Goal: Task Accomplishment & Management: Manage account settings

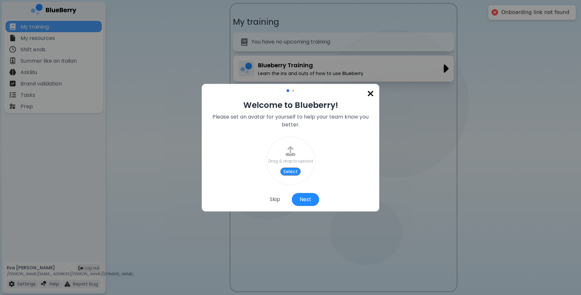
click at [368, 95] on img at bounding box center [370, 93] width 7 height 9
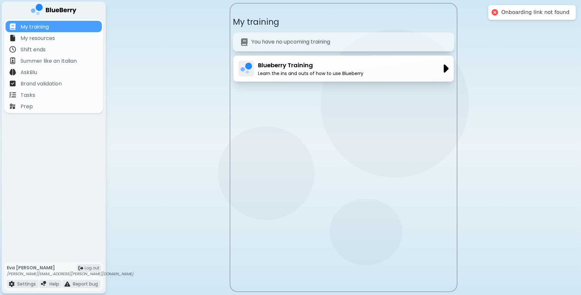
click at [322, 80] on div "Blueberry Training Learn the ins and outs of how to use Blueberry" at bounding box center [343, 68] width 221 height 27
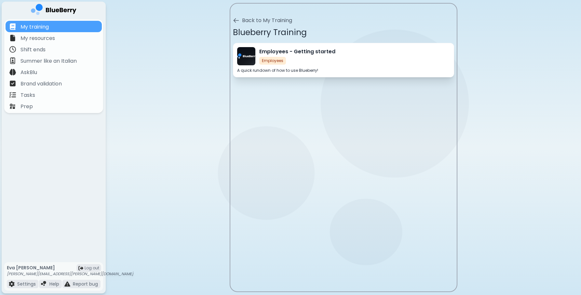
click at [317, 67] on div "Employees - Getting started Employees A quick rundown of how to use Blueberry!" at bounding box center [343, 60] width 221 height 34
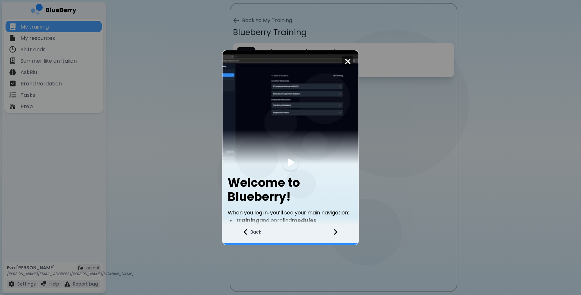
click at [351, 64] on div at bounding box center [347, 61] width 11 height 11
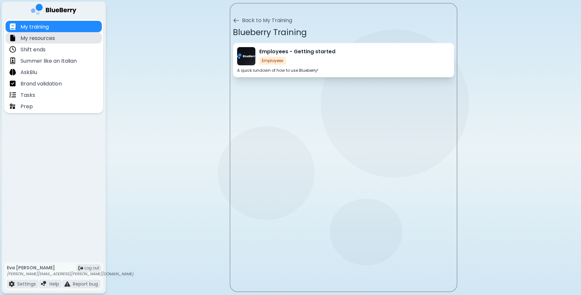
click at [63, 37] on div "My resources" at bounding box center [54, 37] width 96 height 11
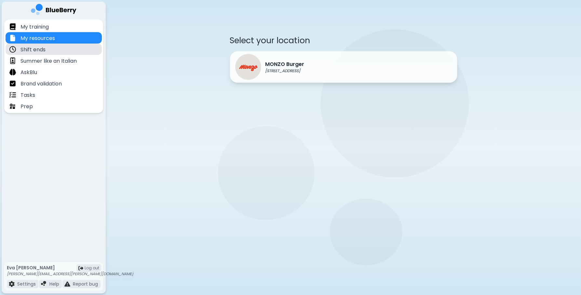
click at [54, 49] on div "Shift ends" at bounding box center [54, 49] width 96 height 11
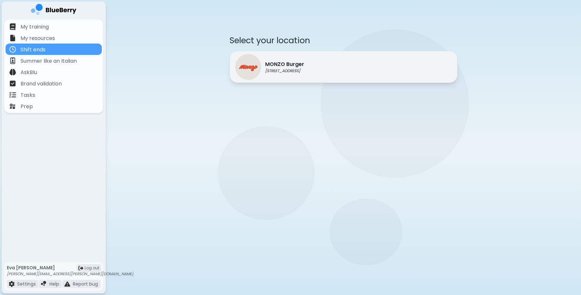
click at [299, 67] on p "MONZO Burger" at bounding box center [284, 64] width 39 height 8
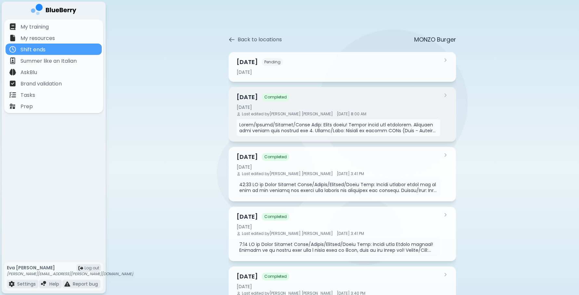
click at [444, 93] on icon at bounding box center [445, 95] width 5 height 5
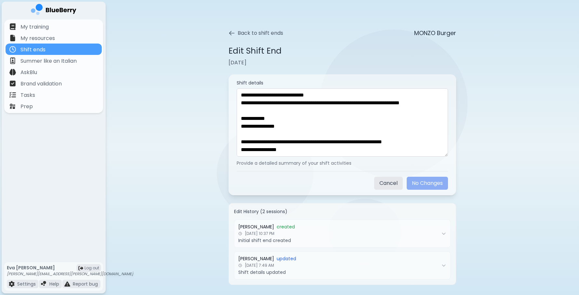
scroll to position [6, 0]
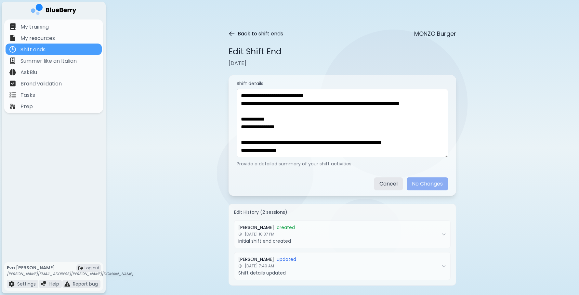
click at [234, 32] on icon at bounding box center [232, 34] width 7 height 7
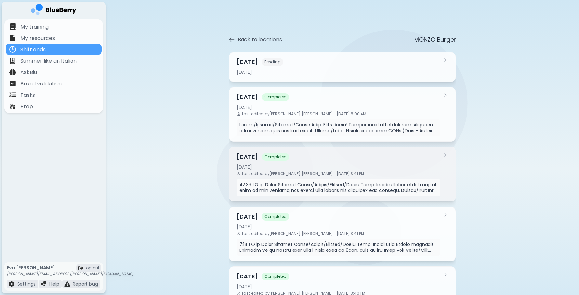
click at [328, 162] on div "[DATE] Completed [DATE] Last edited by [PERSON_NAME] [DATE] 3:41 PM" at bounding box center [339, 174] width 204 height 44
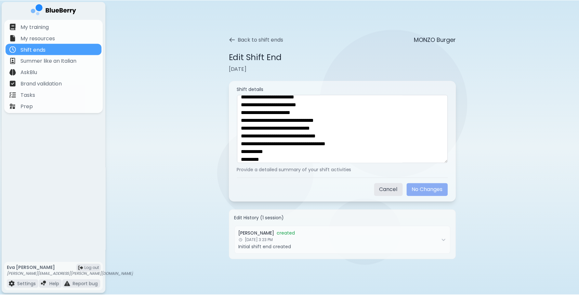
scroll to position [328, 0]
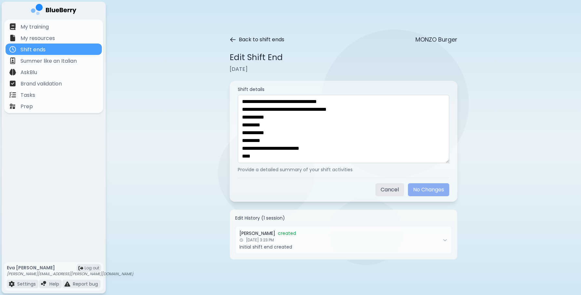
click at [233, 38] on icon at bounding box center [233, 39] width 7 height 7
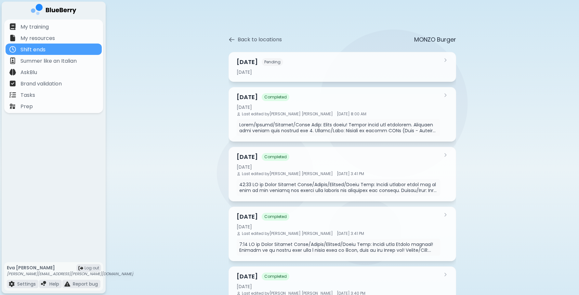
scroll to position [42, 0]
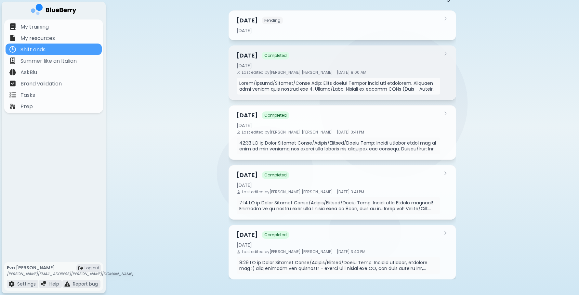
click at [332, 63] on div "[DATE]" at bounding box center [339, 66] width 204 height 6
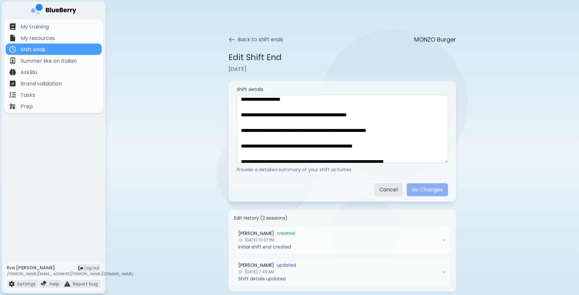
scroll to position [331, 0]
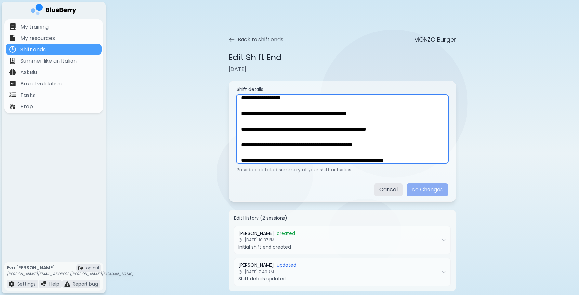
click at [425, 129] on textarea at bounding box center [342, 129] width 211 height 68
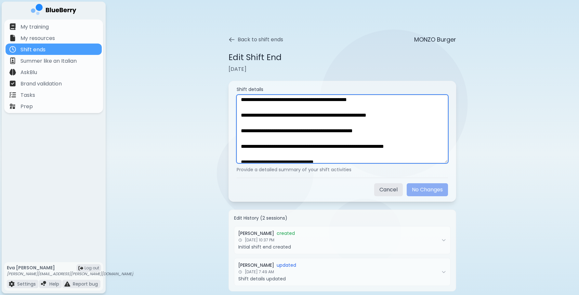
scroll to position [346, 0]
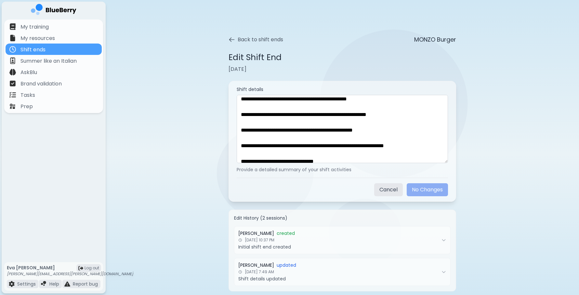
click at [503, 121] on div "Back to shift ends MONZO Burger Edit Shift End [DATE] Shift details Provide a d…" at bounding box center [342, 153] width 473 height 307
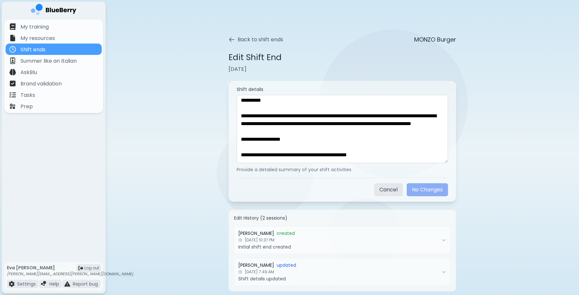
scroll to position [289, 0]
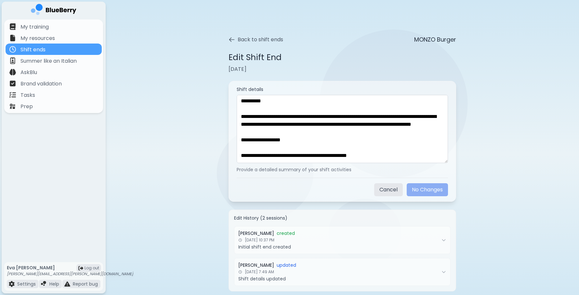
click at [49, 10] on img at bounding box center [54, 10] width 46 height 13
